Goal: Go to known website: Access a specific website the user already knows

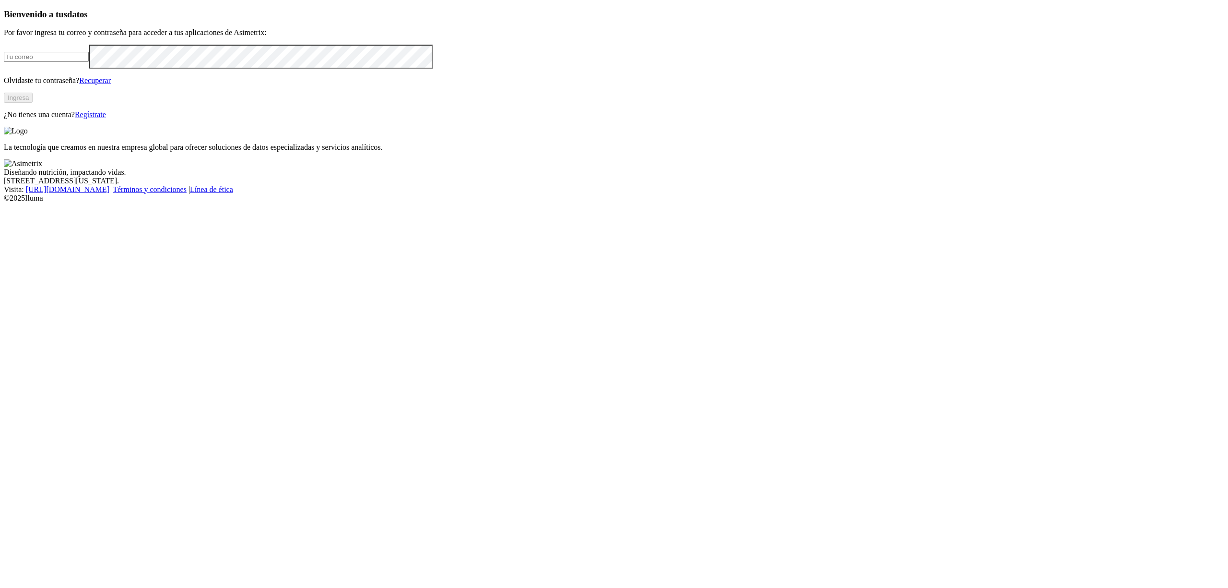
type input "[EMAIL_ADDRESS][DOMAIN_NAME]"
click at [33, 103] on button "Ingresa" at bounding box center [18, 98] width 29 height 10
